Goal: Task Accomplishment & Management: Manage account settings

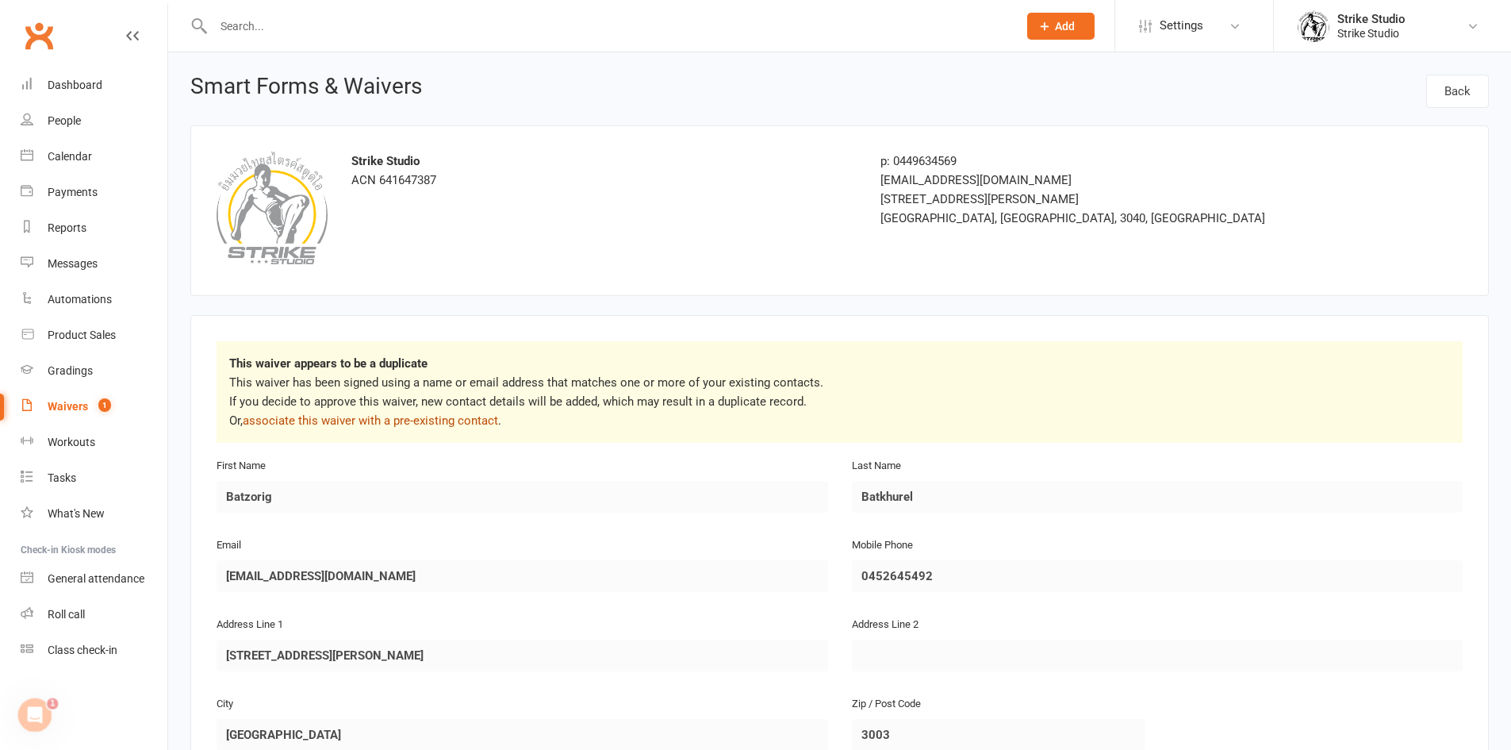
click at [437, 420] on link "associate this waiver with a pre-existing contact" at bounding box center [370, 420] width 255 height 14
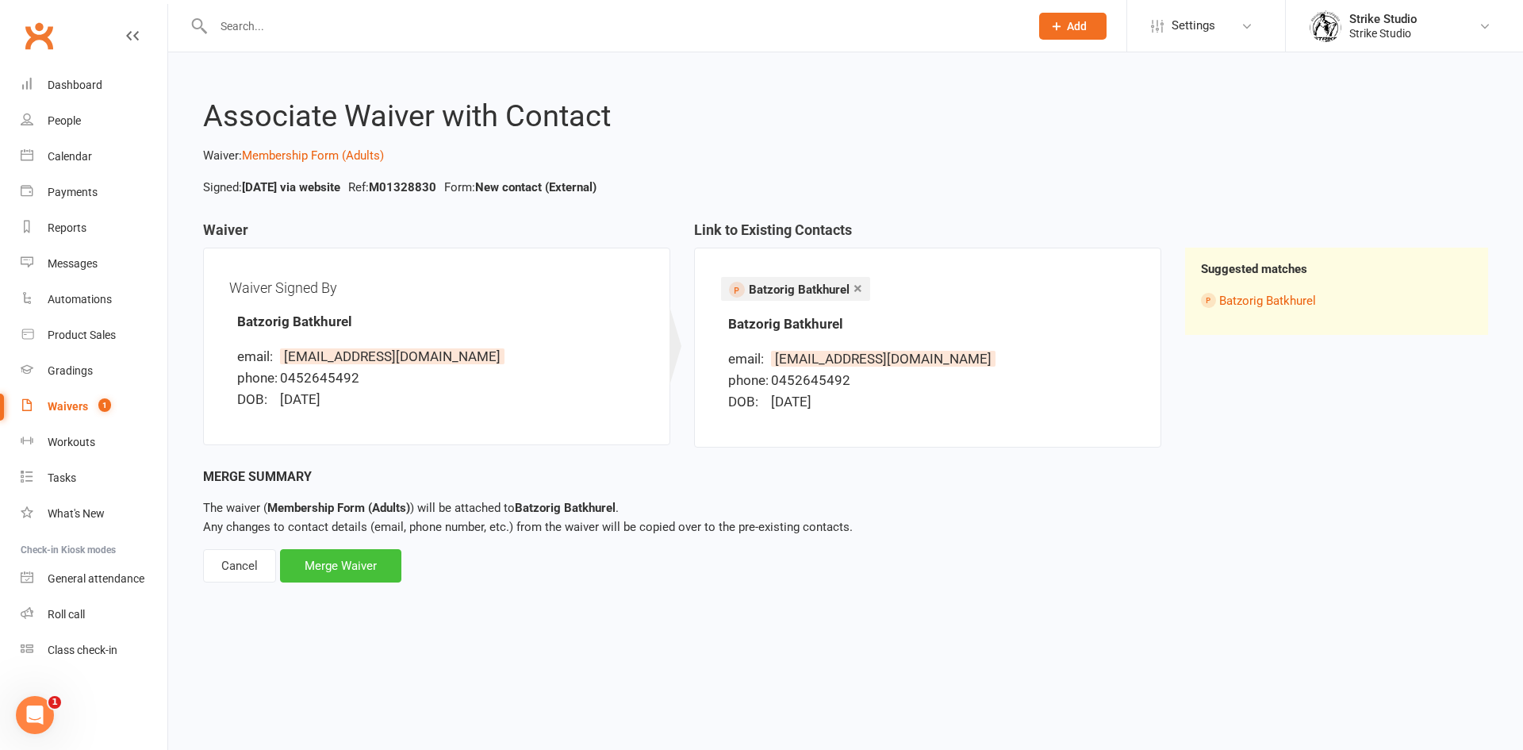
click at [345, 564] on div "Merge Waiver" at bounding box center [340, 565] width 121 height 33
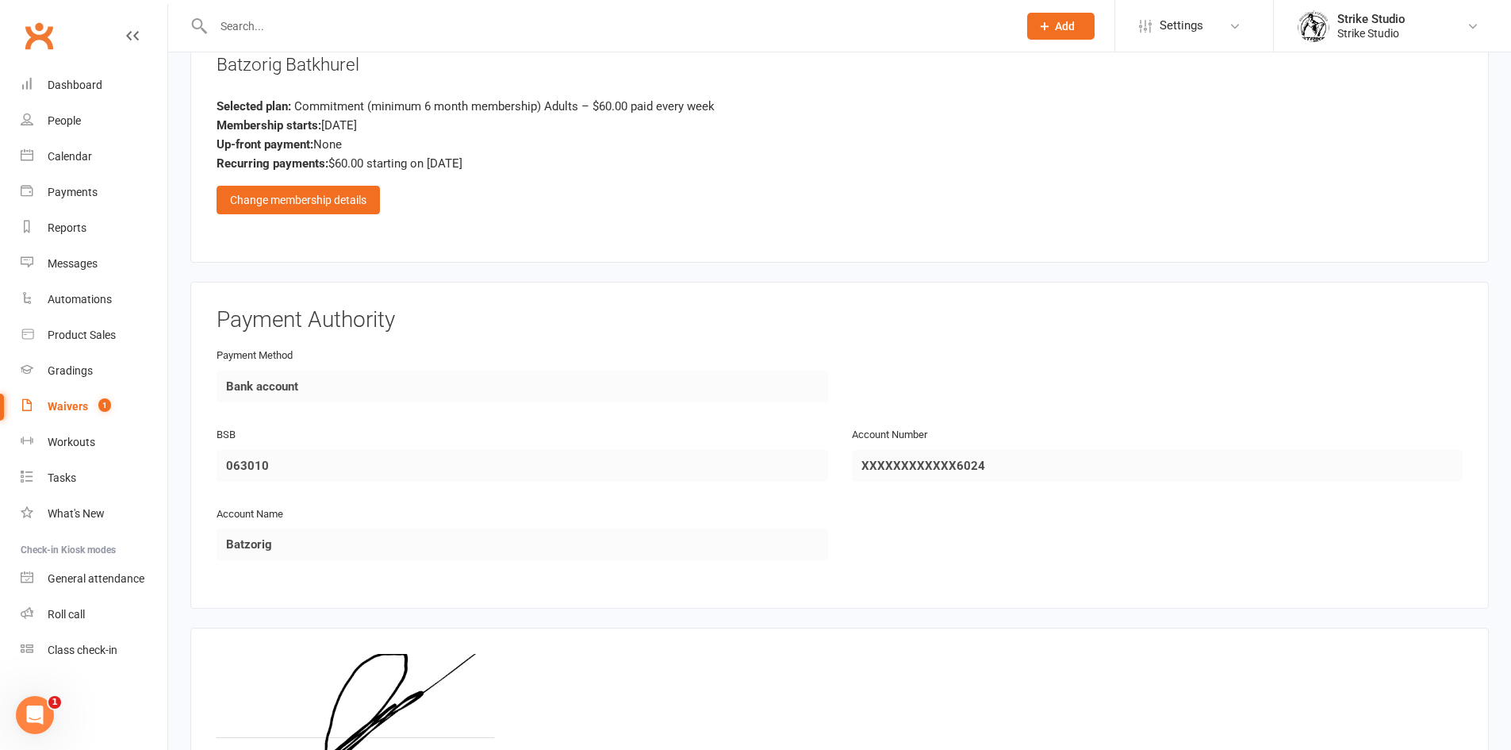
scroll to position [971, 0]
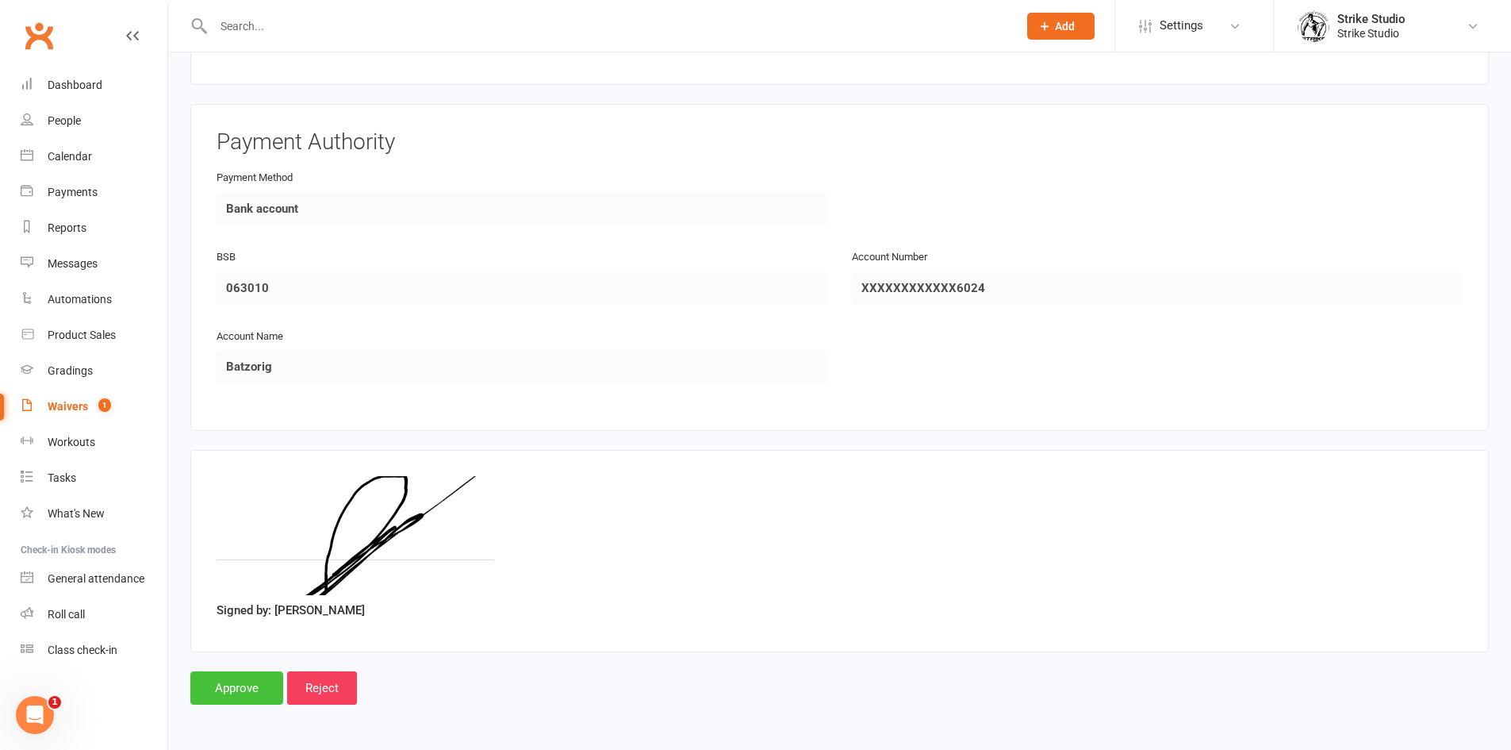
click at [267, 690] on input "Approve" at bounding box center [236, 687] width 93 height 33
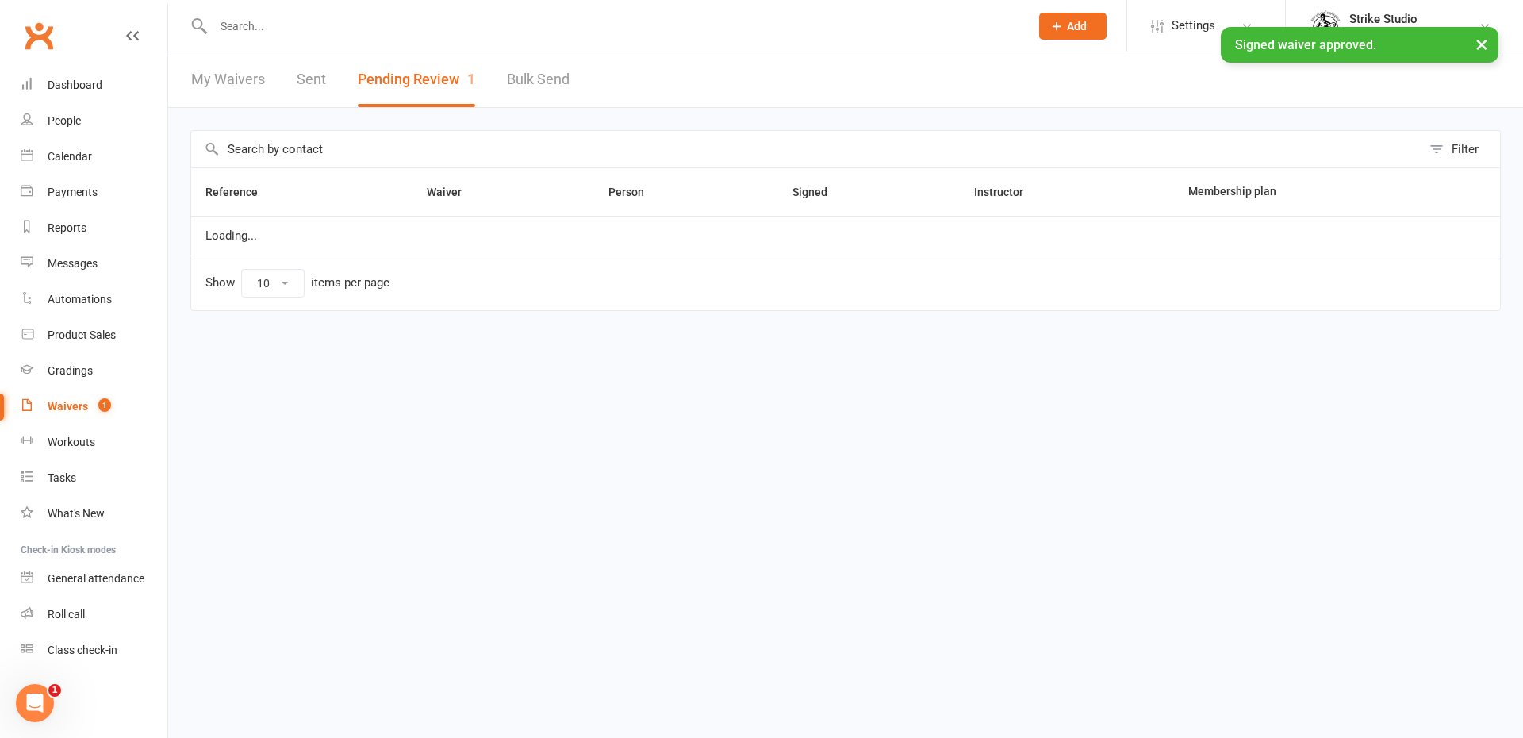
select select "100"
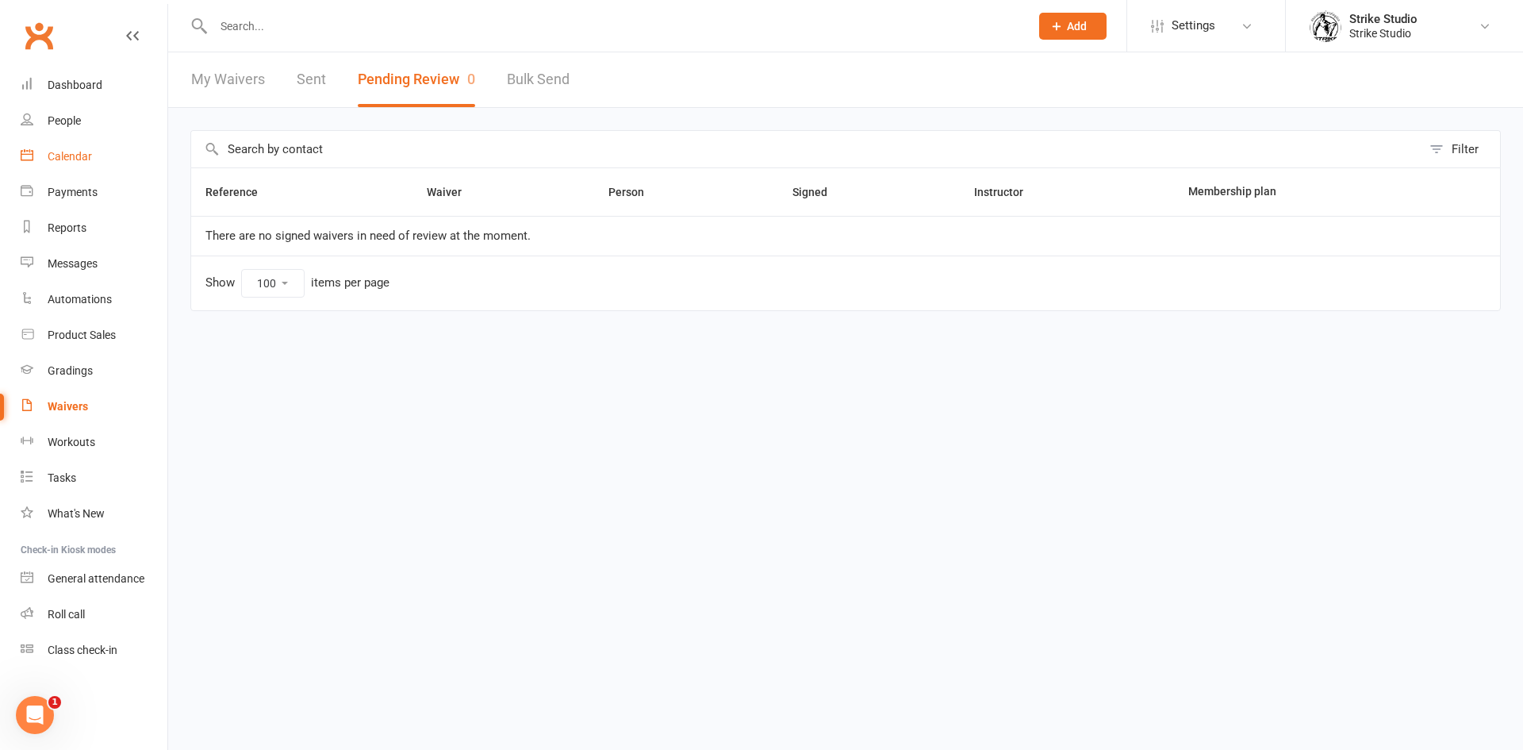
click at [55, 151] on div "Calendar" at bounding box center [70, 156] width 44 height 13
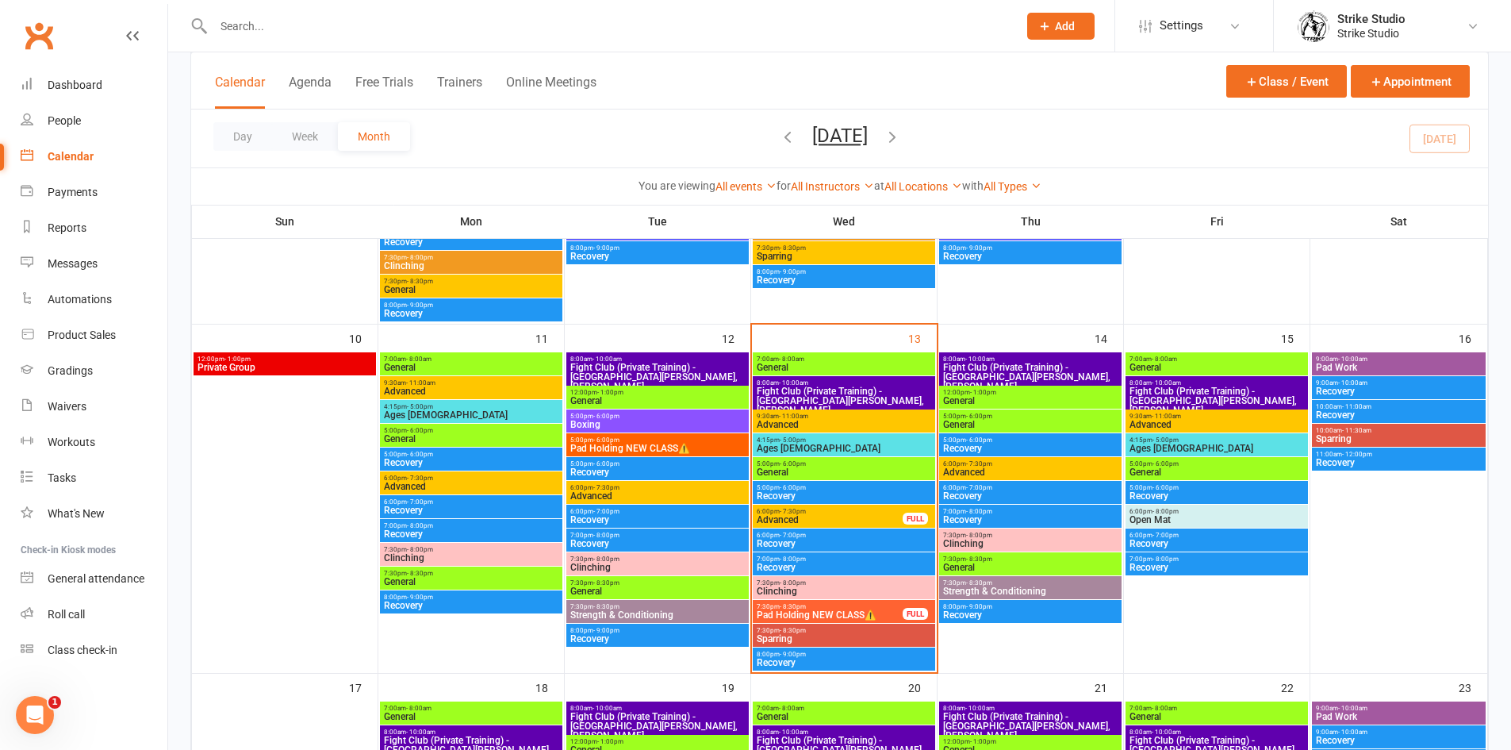
scroll to position [635, 0]
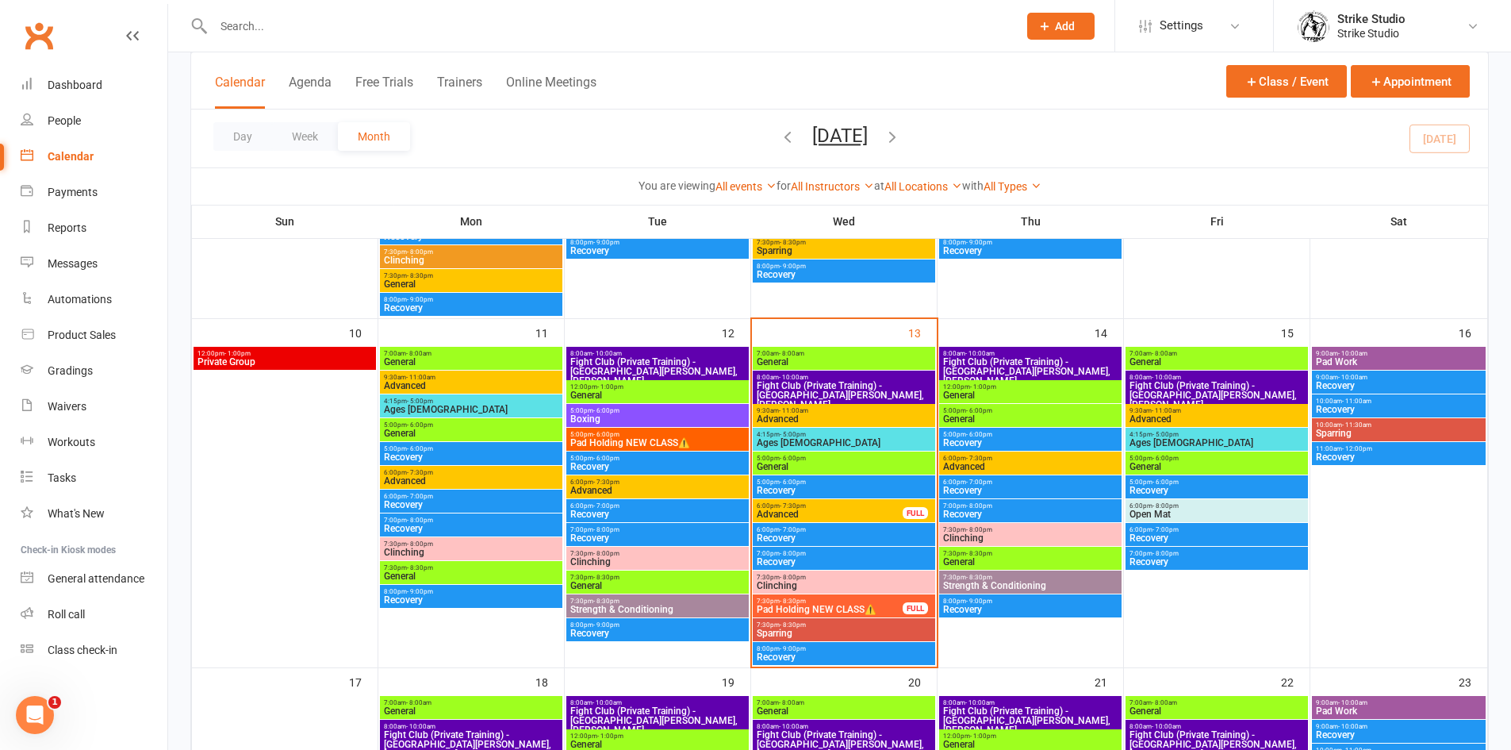
click at [1141, 465] on span "General" at bounding box center [1217, 467] width 176 height 10
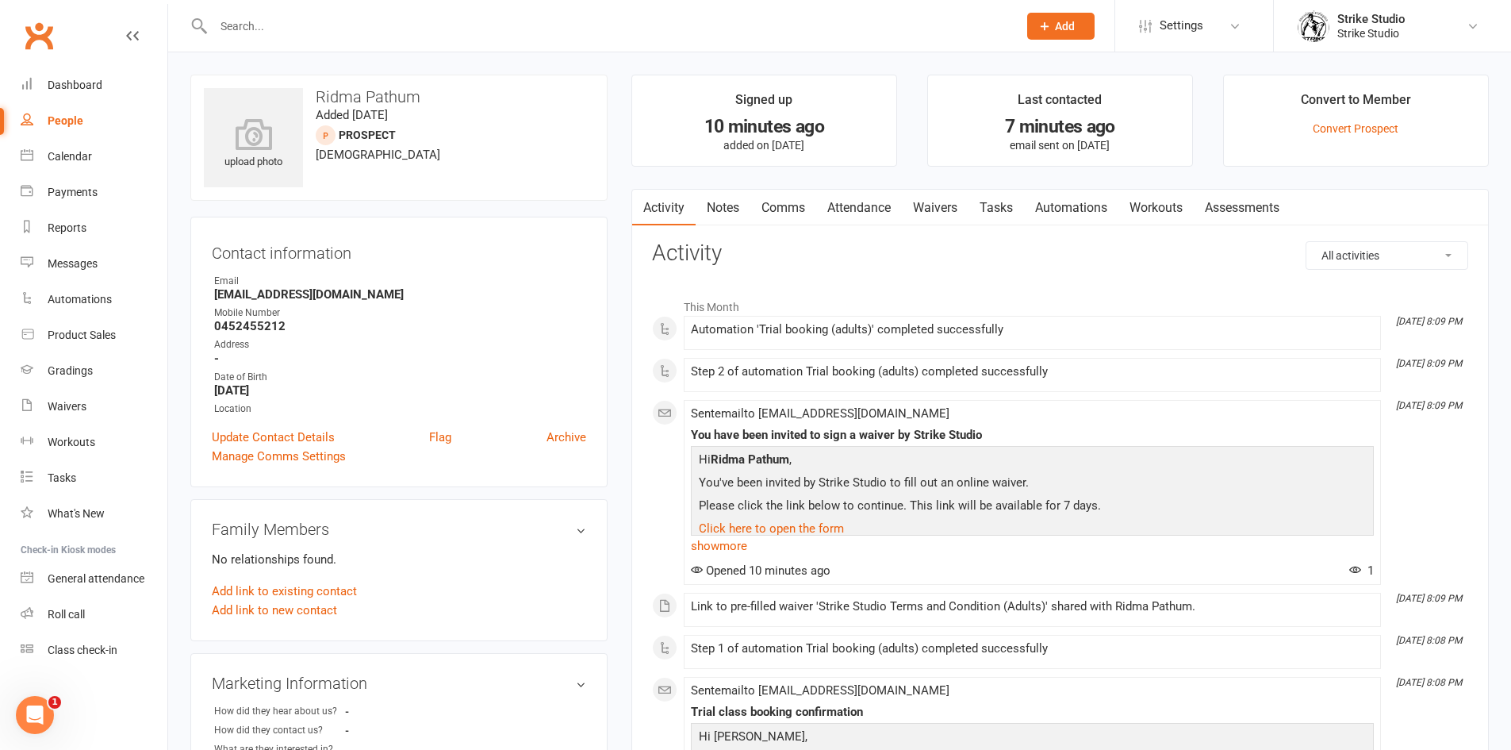
click at [1063, 201] on link "Automations" at bounding box center [1071, 208] width 94 height 36
